Goal: Check status: Check status

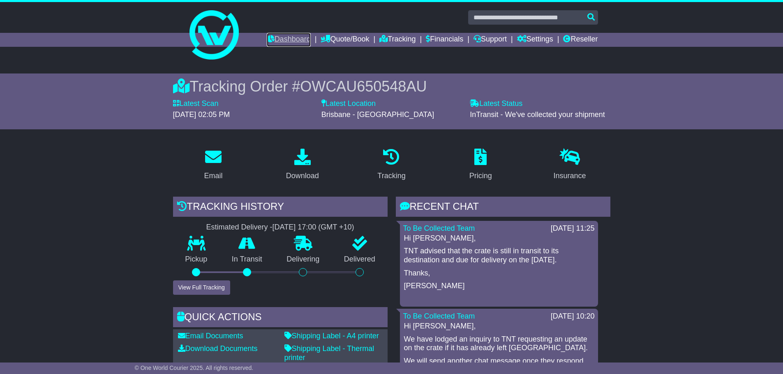
click at [277, 36] on link "Dashboard" at bounding box center [289, 40] width 44 height 14
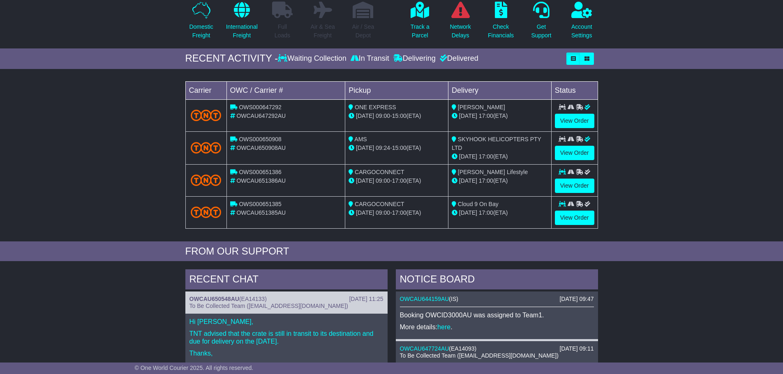
scroll to position [82, 0]
click at [418, 34] on p "Track a Parcel" at bounding box center [419, 31] width 19 height 17
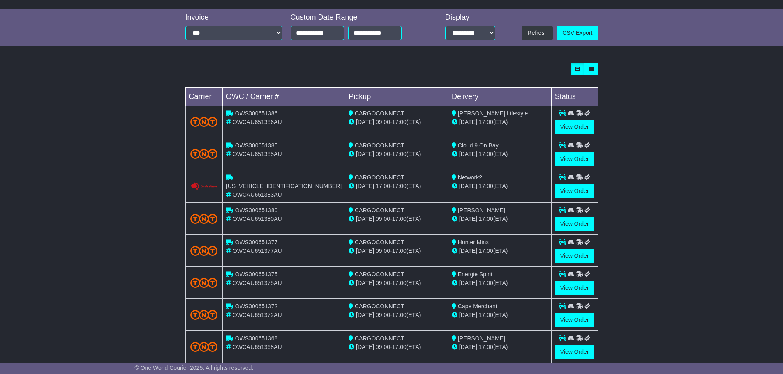
scroll to position [233, 0]
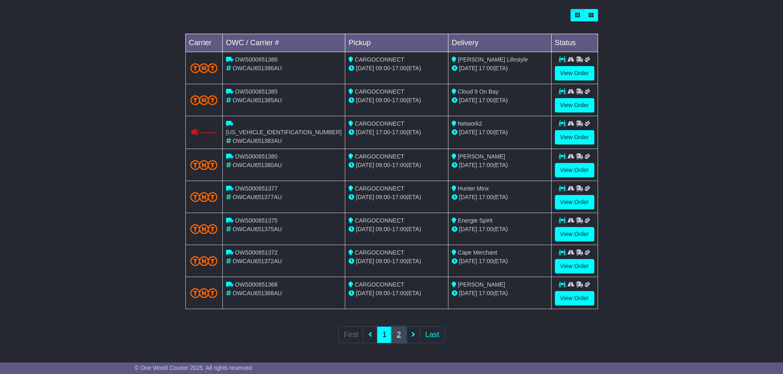
click at [405, 338] on link "2" at bounding box center [398, 335] width 15 height 17
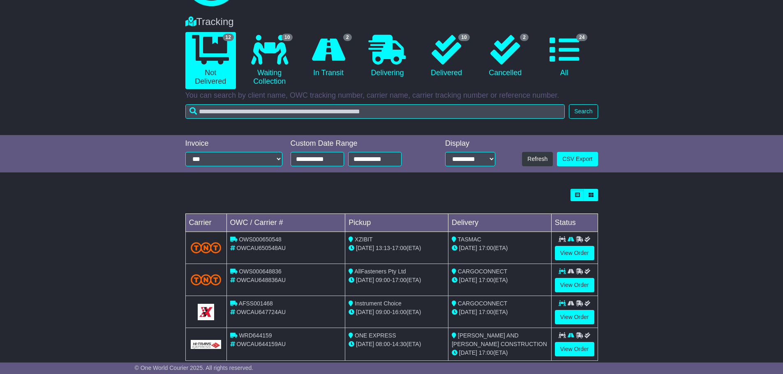
scroll to position [106, 0]
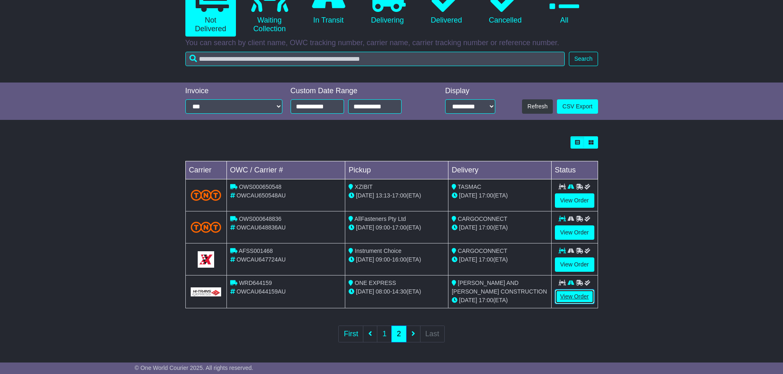
click at [576, 295] on link "View Order" at bounding box center [574, 297] width 39 height 14
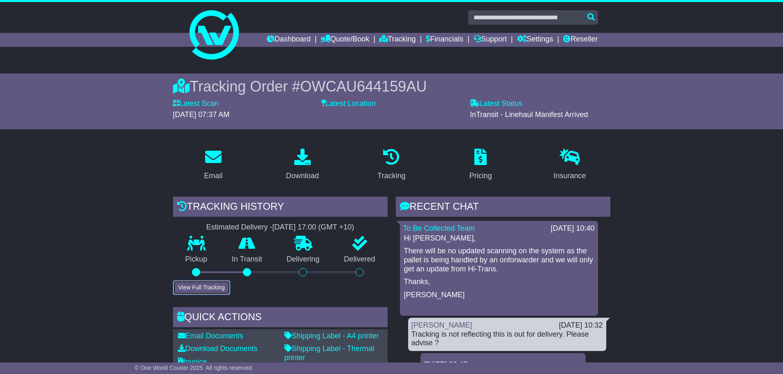
click at [198, 292] on button "View Full Tracking" at bounding box center [201, 288] width 57 height 14
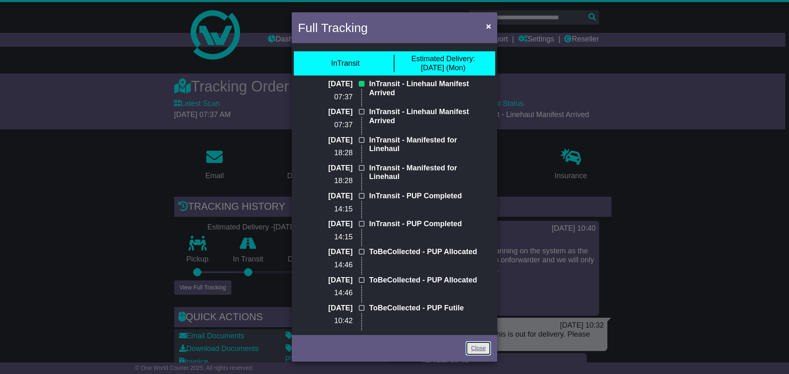
click at [479, 348] on link "Close" at bounding box center [477, 348] width 25 height 14
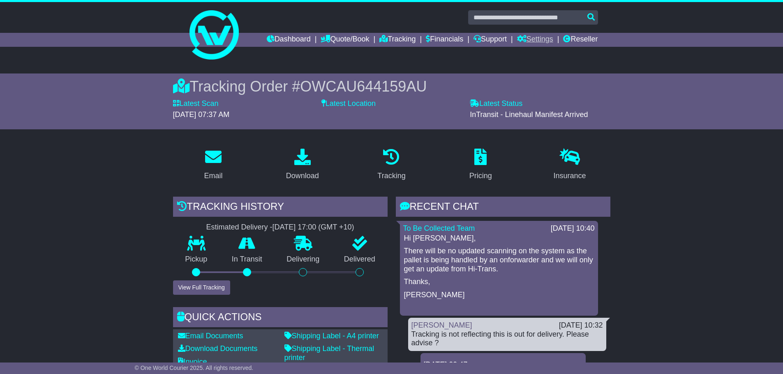
click at [531, 39] on link "Settings" at bounding box center [535, 40] width 36 height 14
click at [536, 50] on link "Settings" at bounding box center [549, 53] width 65 height 9
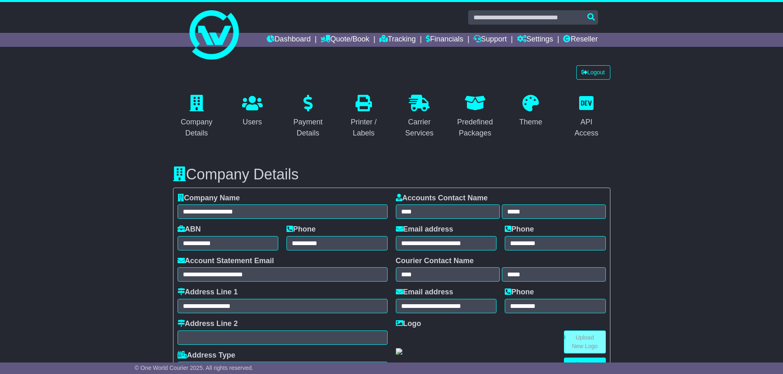
select select "**********"
select select "**"
